Goal: Task Accomplishment & Management: Manage account settings

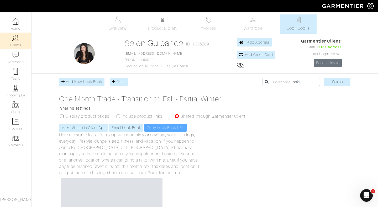
click at [15, 42] on link "Clients" at bounding box center [15, 41] width 31 height 17
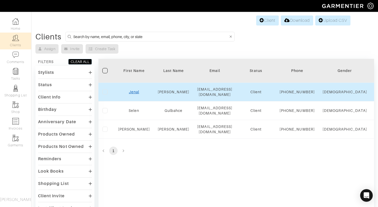
click at [133, 94] on link "Jenal" at bounding box center [134, 92] width 10 height 4
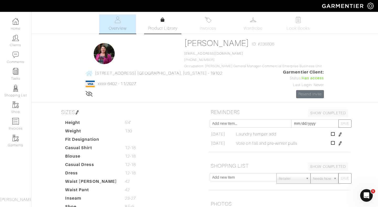
click at [163, 25] on link "Product Library" at bounding box center [162, 24] width 37 height 15
click at [15, 37] on img at bounding box center [15, 38] width 7 height 7
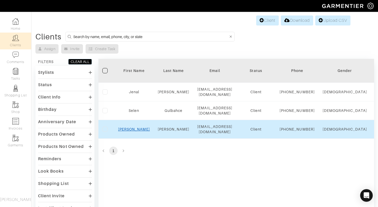
click at [135, 131] on link "Samantha" at bounding box center [134, 129] width 32 height 4
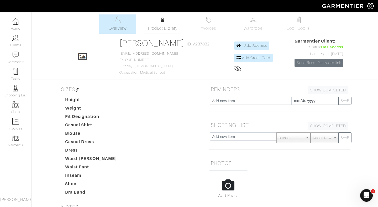
click at [167, 22] on link "Product Library" at bounding box center [162, 24] width 37 height 15
click at [210, 19] on img at bounding box center [208, 20] width 7 height 7
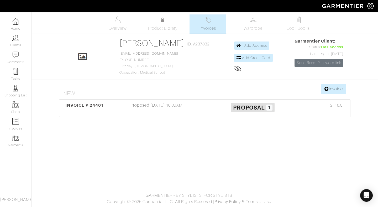
click at [248, 105] on span "Proposal" at bounding box center [248, 107] width 31 height 7
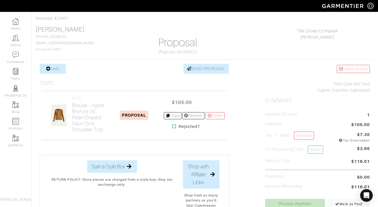
scroll to position [22, 0]
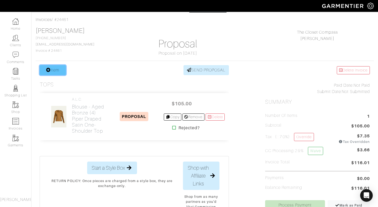
click at [55, 70] on link "Item" at bounding box center [53, 70] width 26 height 10
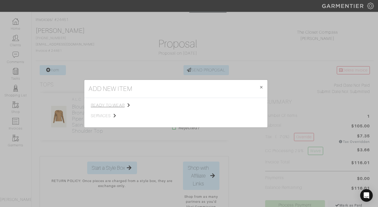
click at [115, 106] on span "ready to wear" at bounding box center [117, 105] width 53 height 6
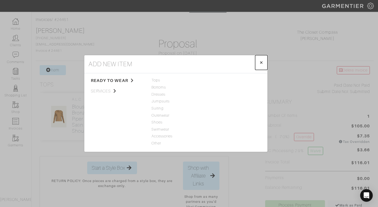
click at [264, 62] on button "× Close" at bounding box center [261, 62] width 12 height 15
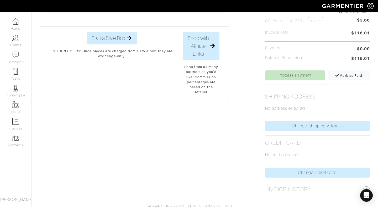
scroll to position [162, 0]
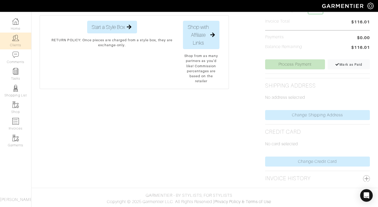
click at [18, 41] on img at bounding box center [15, 38] width 7 height 7
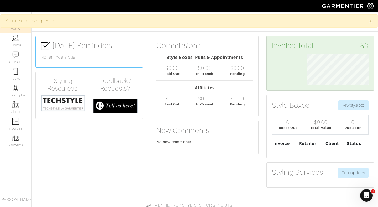
click at [13, 200] on span "[PERSON_NAME]" at bounding box center [17, 199] width 34 height 5
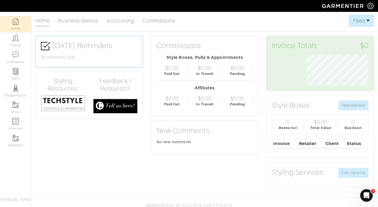
click at [369, 5] on img at bounding box center [370, 6] width 7 height 7
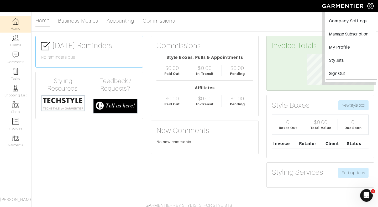
click at [339, 70] on input "Sign Out" at bounding box center [351, 74] width 51 height 12
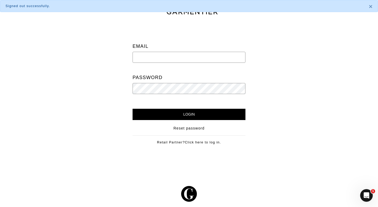
click at [225, 56] on input "email" at bounding box center [188, 57] width 113 height 11
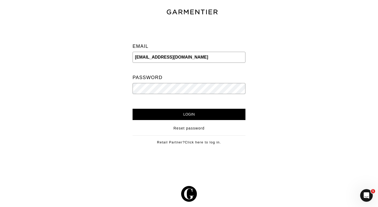
type input "[EMAIL_ADDRESS][DOMAIN_NAME]"
click at [132, 109] on input "Login" at bounding box center [188, 114] width 113 height 11
click at [191, 94] on div "Email [EMAIL_ADDRESS][DOMAIN_NAME] Password" at bounding box center [188, 69] width 105 height 78
click at [132, 109] on input "Login" at bounding box center [188, 114] width 113 height 11
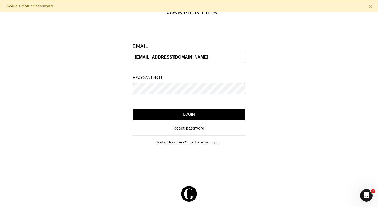
click at [188, 59] on input "[EMAIL_ADDRESS][DOMAIN_NAME]" at bounding box center [188, 57] width 113 height 11
drag, startPoint x: 188, startPoint y: 58, endPoint x: 127, endPoint y: 55, distance: 61.4
click at [127, 55] on div "Email samdmorin@gmail.com Password Login Reset password Retail Partner? Click h…" at bounding box center [189, 88] width 128 height 130
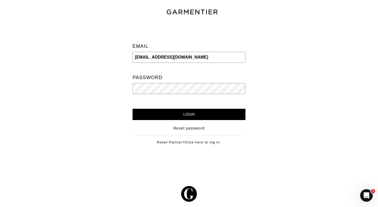
click at [124, 58] on div at bounding box center [60, 88] width 128 height 130
click at [186, 55] on input "email" at bounding box center [188, 57] width 113 height 11
type input "[EMAIL_ADDRESS][DOMAIN_NAME]"
click at [132, 109] on input "Login" at bounding box center [188, 114] width 113 height 11
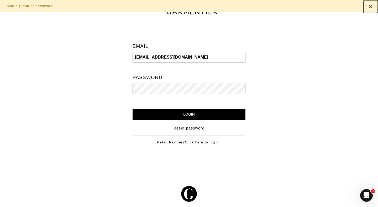
click at [370, 6] on span "×" at bounding box center [370, 6] width 4 height 7
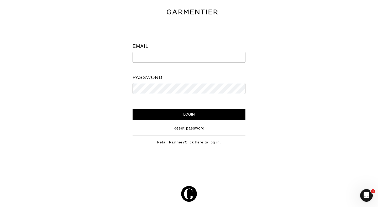
click at [195, 53] on input "email" at bounding box center [188, 57] width 113 height 11
type input "samdmorin@gmail.com"
click at [132, 109] on input "Login" at bounding box center [188, 114] width 113 height 11
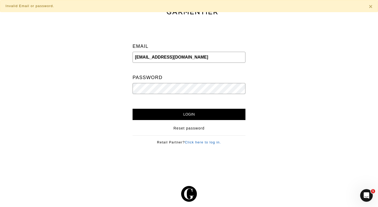
click at [214, 142] on link "Click here to log in." at bounding box center [203, 142] width 36 height 4
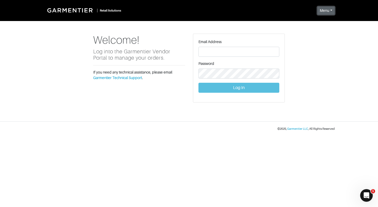
click at [325, 9] on button "Menu" at bounding box center [325, 11] width 17 height 8
click at [305, 46] on div "Welcome! Log into the Garmentier Vendor Portal to manage your orders. If you ne…" at bounding box center [188, 68] width 299 height 69
click at [106, 10] on small "Retail Solutions" at bounding box center [111, 10] width 22 height 3
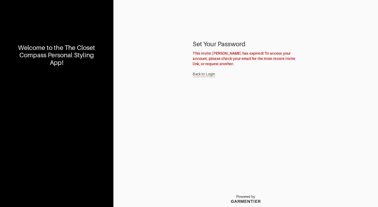
click at [208, 73] on link "Back to Login" at bounding box center [203, 74] width 22 height 10
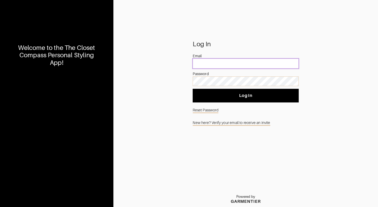
click at [215, 62] on input "email" at bounding box center [245, 63] width 106 height 10
type input "s"
click at [219, 62] on input "email" at bounding box center [245, 63] width 106 height 10
type input "[EMAIL_ADDRESS][DOMAIN_NAME]"
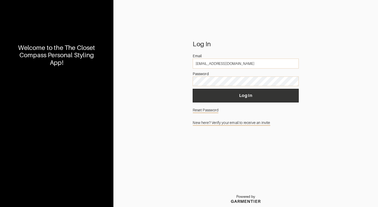
click at [204, 92] on button "Log In" at bounding box center [245, 96] width 106 height 14
